Goal: Check status: Check status

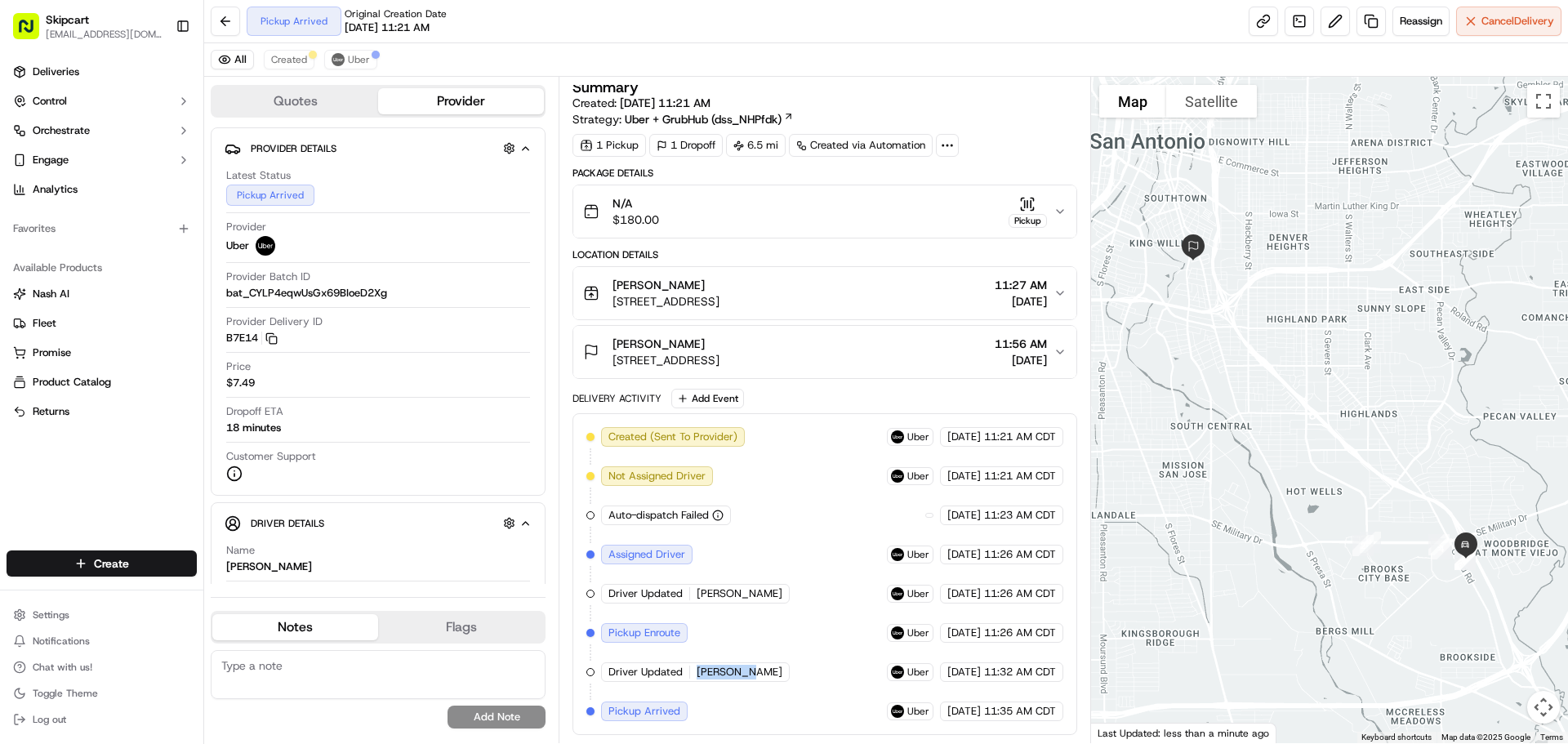
drag, startPoint x: 729, startPoint y: 664, endPoint x: 783, endPoint y: 671, distance: 54.5
click at [783, 671] on div "Created (Sent To Provider) Uber [DATE] 11:21 AM CDT Not Assigned Driver Uber [D…" at bounding box center [825, 573] width 476 height 294
